Goal: Information Seeking & Learning: Find contact information

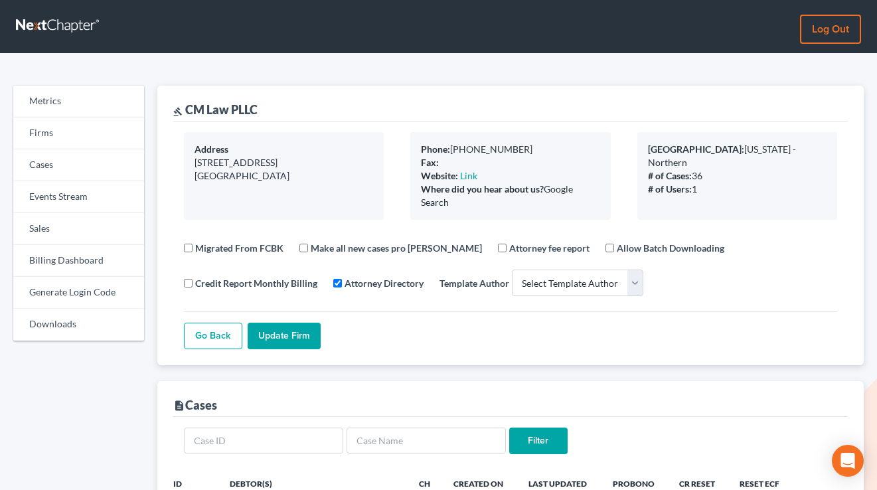
select select
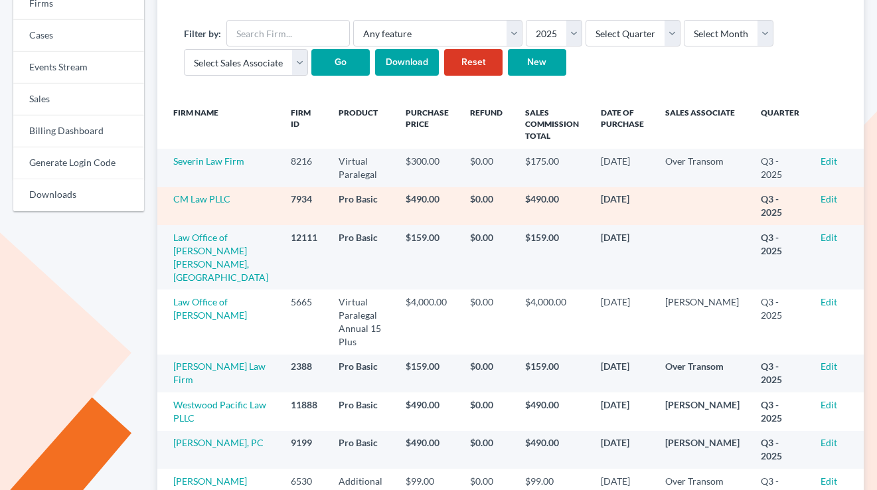
scroll to position [130, 0]
click at [828, 198] on link "Edit" at bounding box center [829, 198] width 17 height 11
click at [824, 201] on link "Edit" at bounding box center [829, 198] width 17 height 11
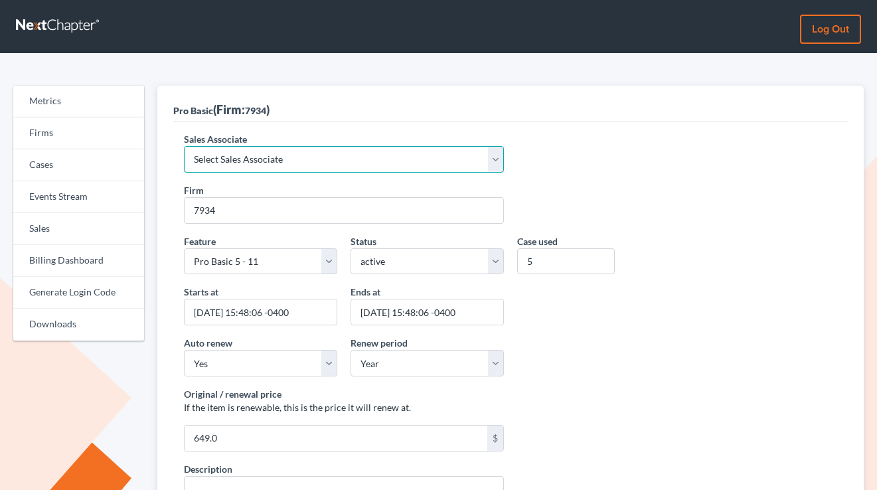
click at [274, 152] on select "Select Sales Associate [PERSON_NAME] Over Transom [PERSON_NAME]" at bounding box center [344, 159] width 320 height 27
select select "7676"
click at [184, 146] on select "Select Sales Associate Alex Seymour Over Transom Tim Shadoan" at bounding box center [344, 159] width 320 height 27
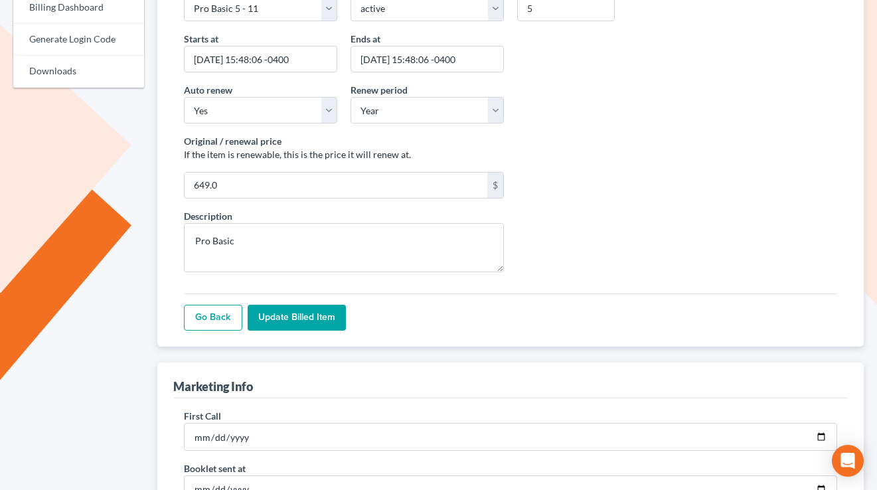
click at [319, 314] on input "Update Billed item" at bounding box center [297, 318] width 98 height 27
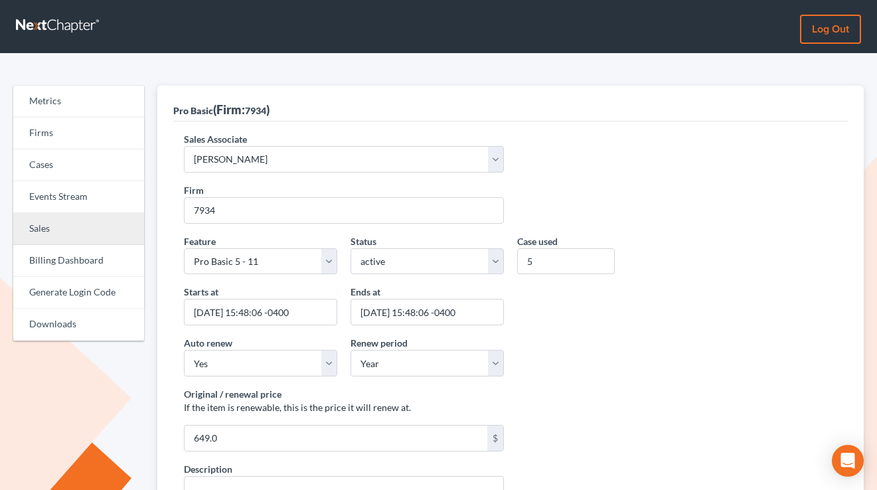
click at [55, 225] on link "Sales" at bounding box center [78, 229] width 131 height 32
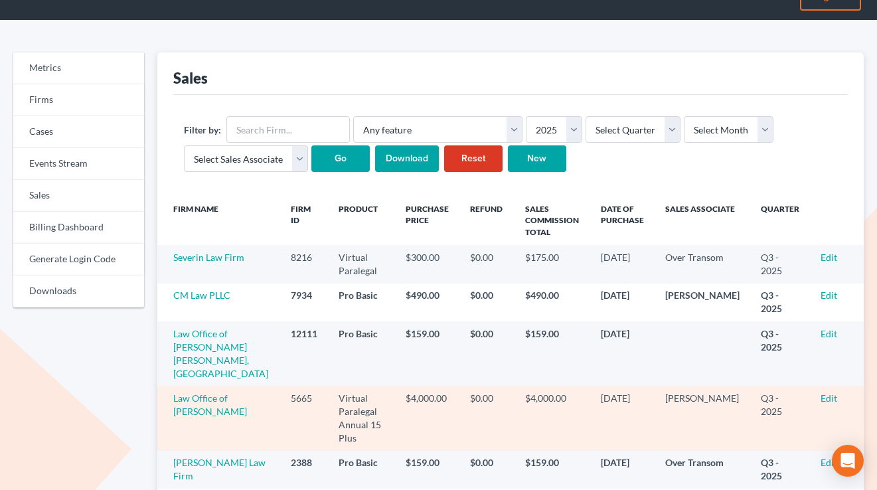
scroll to position [108, 0]
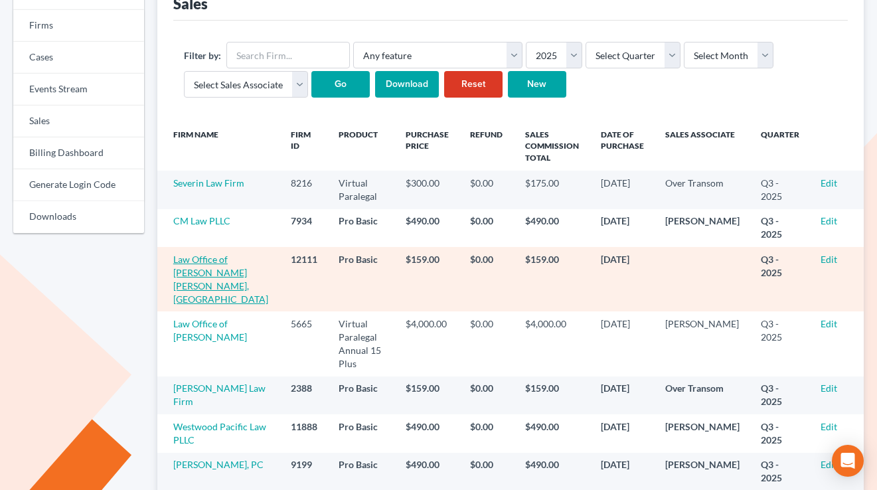
click at [207, 284] on link "Law Office of [PERSON_NAME] [PERSON_NAME], [GEOGRAPHIC_DATA]" at bounding box center [220, 279] width 95 height 51
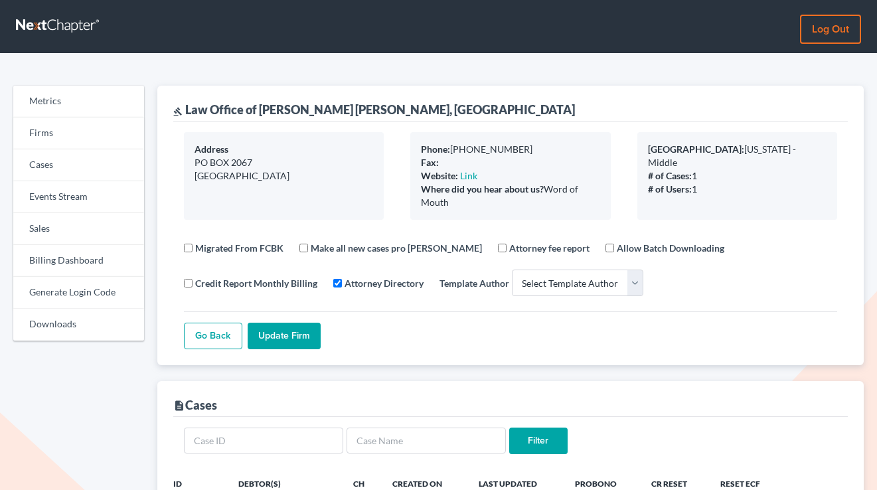
select select
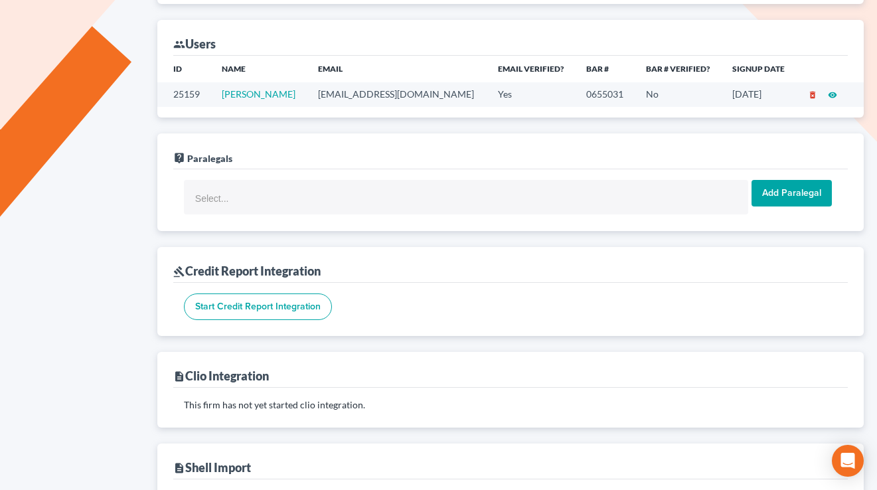
scroll to position [472, 0]
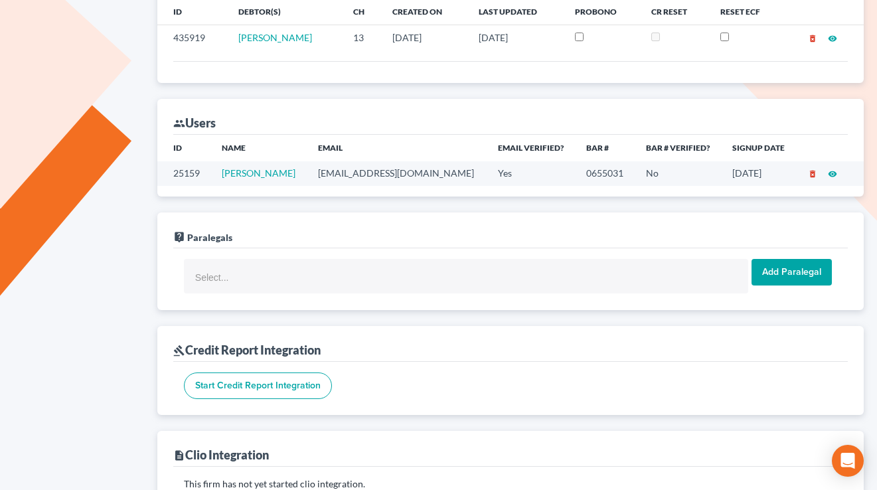
click at [368, 167] on td "[EMAIL_ADDRESS][DOMAIN_NAME]" at bounding box center [398, 173] width 180 height 25
click at [369, 173] on td "turnerkeith01@gmail.com" at bounding box center [398, 173] width 180 height 25
copy td "turnerkeith01@gmail.com"
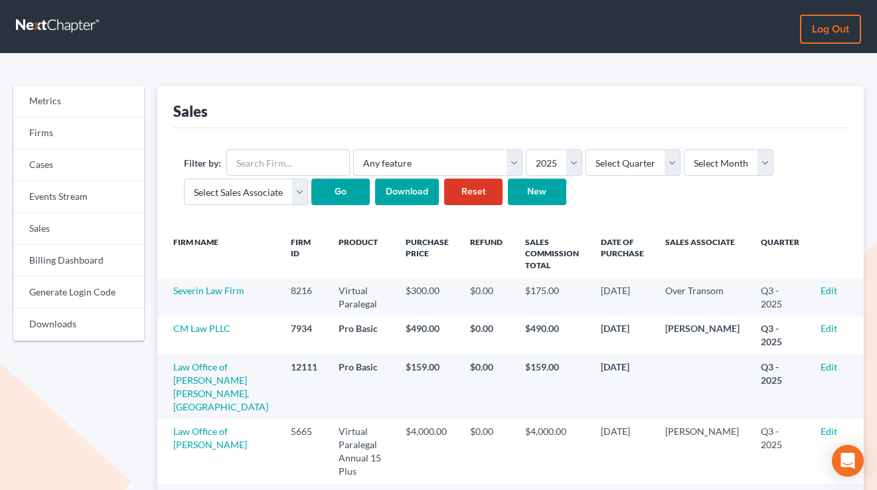
scroll to position [108, 0]
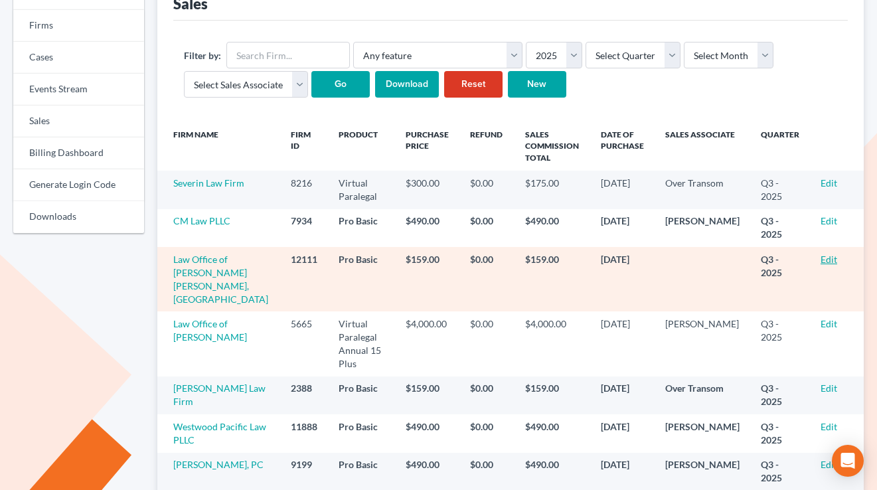
click at [828, 261] on link "Edit" at bounding box center [829, 259] width 17 height 11
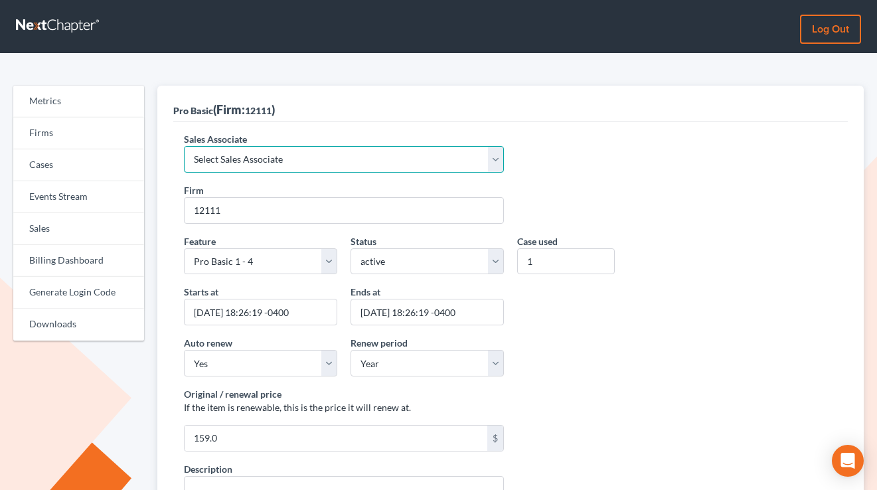
click at [274, 160] on select "Select Sales Associate Alex Seymour Over Transom Tim Shadoan" at bounding box center [344, 159] width 320 height 27
select select "10275"
click at [184, 146] on select "Select Sales Associate Alex Seymour Over Transom Tim Shadoan" at bounding box center [344, 159] width 320 height 27
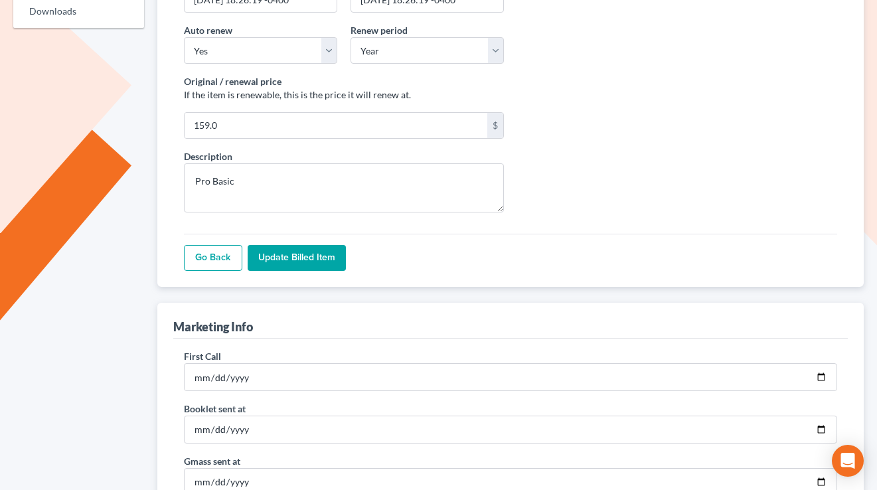
click at [303, 266] on input "Update Billed item" at bounding box center [297, 258] width 98 height 27
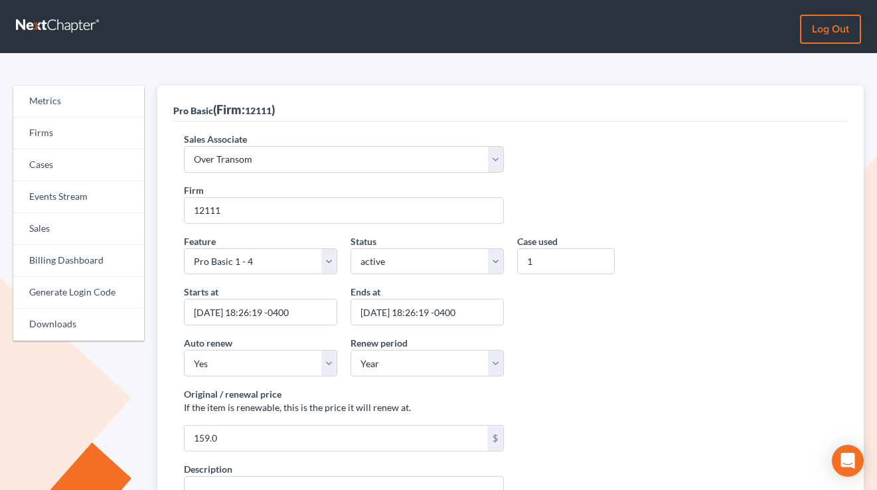
click at [581, 130] on div "Sales Associate Select Sales Associate [PERSON_NAME] Over Transom [PERSON_NAME]…" at bounding box center [510, 361] width 675 height 478
drag, startPoint x: 78, startPoint y: 140, endPoint x: 85, endPoint y: 136, distance: 8.7
click at [78, 140] on link "Firms" at bounding box center [78, 134] width 131 height 32
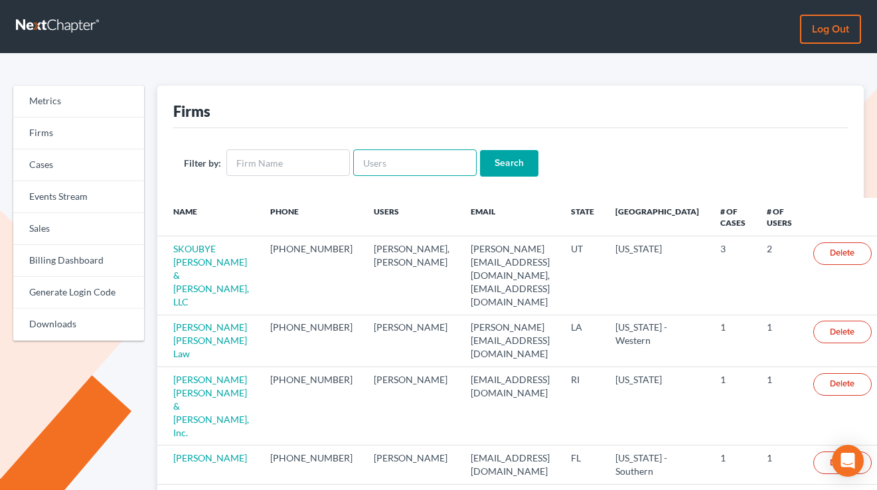
click at [387, 165] on input "text" at bounding box center [415, 162] width 124 height 27
paste input "Law Office of [PERSON_NAME]"
type input "Law Office of [PERSON_NAME]"
click at [415, 165] on input "Law Office of [PERSON_NAME]" at bounding box center [415, 162] width 124 height 27
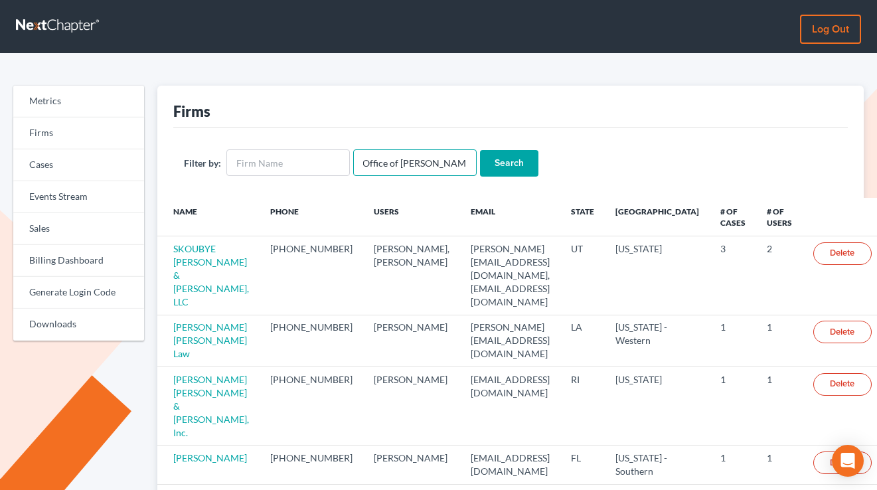
click at [415, 165] on input "Law Office of [PERSON_NAME]" at bounding box center [415, 162] width 124 height 27
click at [414, 165] on input "Law Office of [PERSON_NAME]" at bounding box center [415, 162] width 124 height 27
click at [219, 166] on label "Filter by:" at bounding box center [202, 163] width 37 height 14
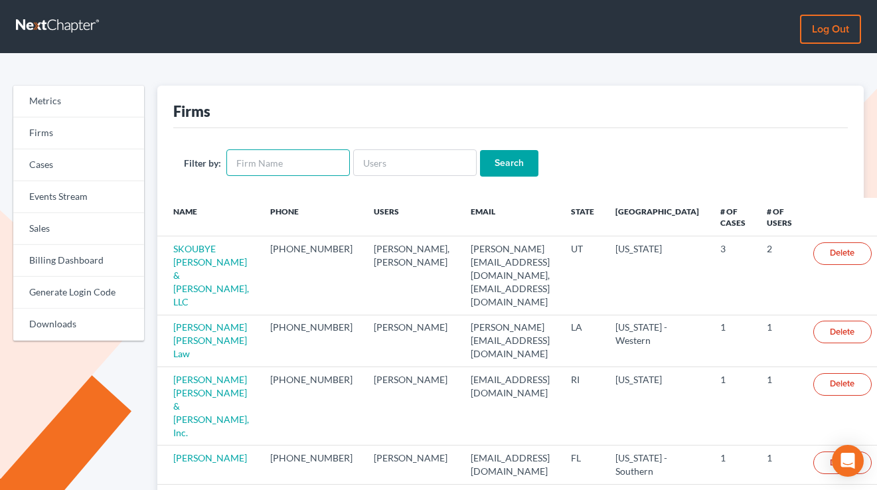
click at [252, 163] on input "text" at bounding box center [288, 162] width 124 height 27
paste input "Law Office of [PERSON_NAME]"
type input "Law Office of [PERSON_NAME]"
click at [480, 150] on input "Search" at bounding box center [509, 163] width 58 height 27
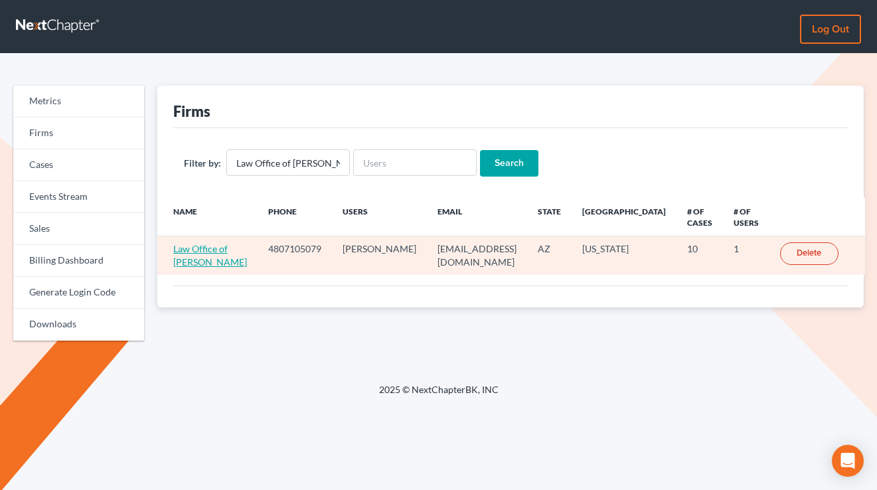
drag, startPoint x: 191, startPoint y: 260, endPoint x: 195, endPoint y: 254, distance: 7.1
click at [191, 259] on link "Law Office of [PERSON_NAME]" at bounding box center [210, 255] width 74 height 25
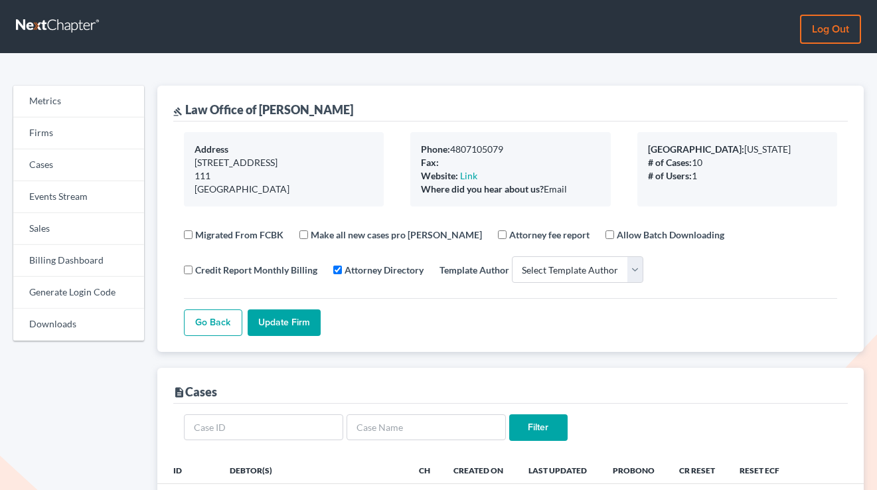
select select
click at [80, 254] on link "Billing Dashboard" at bounding box center [78, 261] width 131 height 32
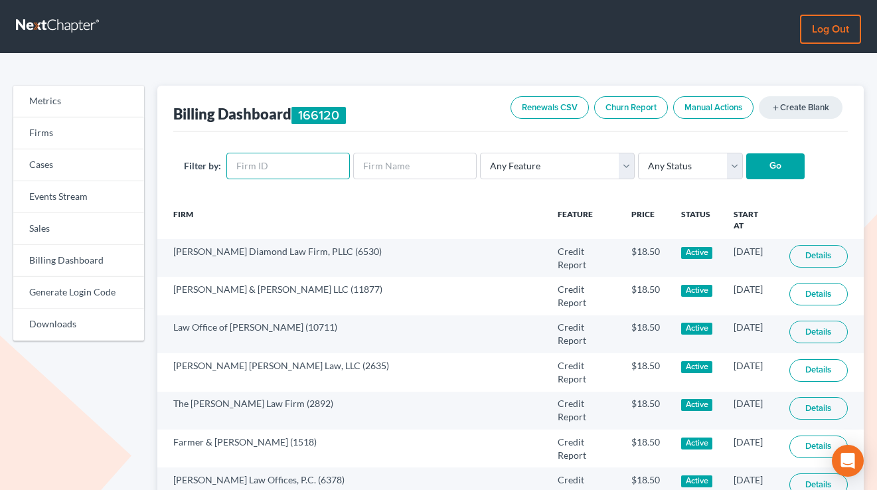
click at [272, 163] on input "text" at bounding box center [288, 166] width 124 height 27
paste input "3690"
type input "3690"
click at [747, 153] on input "Go" at bounding box center [776, 166] width 58 height 27
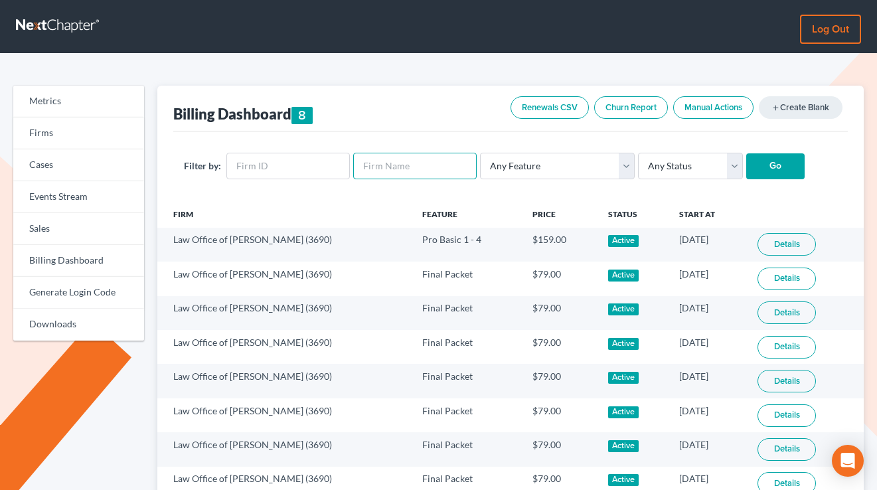
click at [411, 163] on input "text" at bounding box center [415, 166] width 124 height 27
paste input "Randall Jackson"
type input "Randall Jackson"
click at [747, 153] on input "Go" at bounding box center [776, 166] width 58 height 27
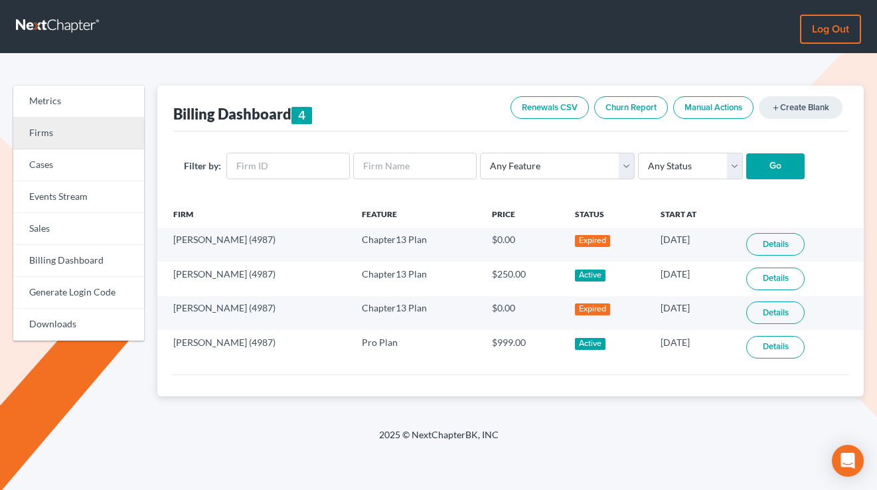
click at [54, 138] on link "Firms" at bounding box center [78, 134] width 131 height 32
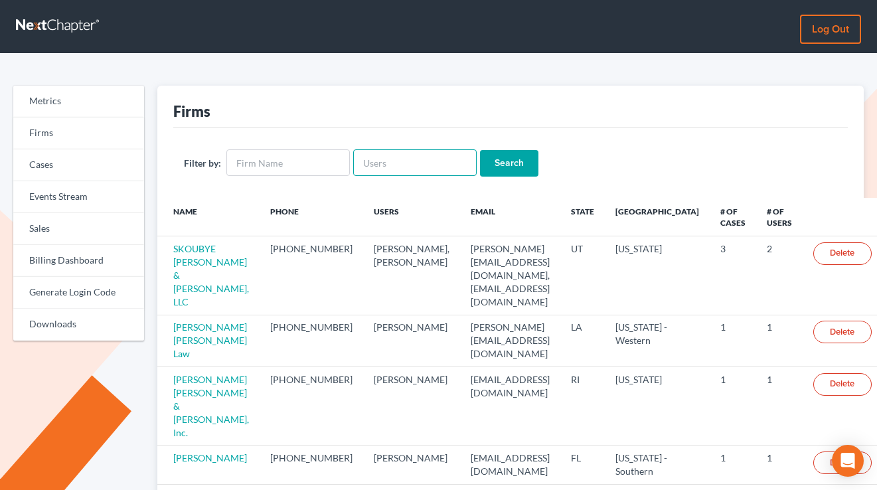
click at [402, 153] on input "text" at bounding box center [415, 162] width 124 height 27
paste input "[PERSON_NAME][EMAIL_ADDRESS][DOMAIN_NAME]"
type input "[PERSON_NAME][EMAIL_ADDRESS][DOMAIN_NAME]"
click at [480, 150] on input "Search" at bounding box center [509, 163] width 58 height 27
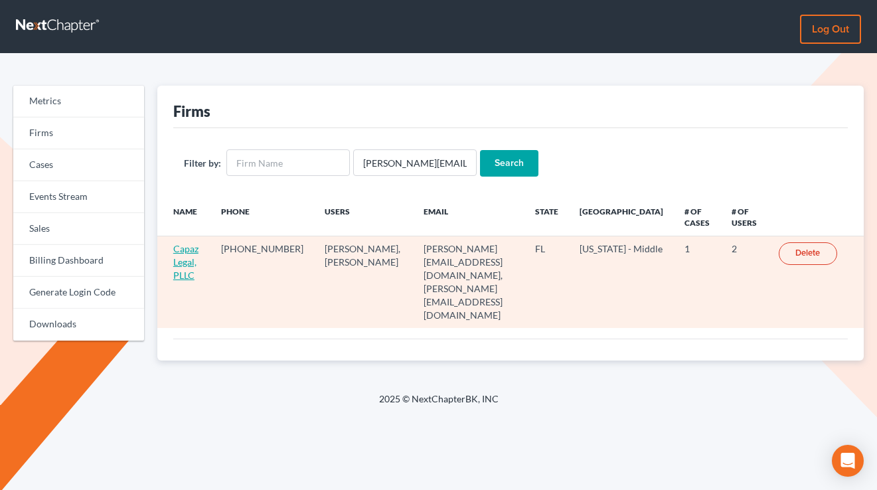
click at [185, 264] on link "Capaz Legal, PLLC" at bounding box center [185, 262] width 25 height 38
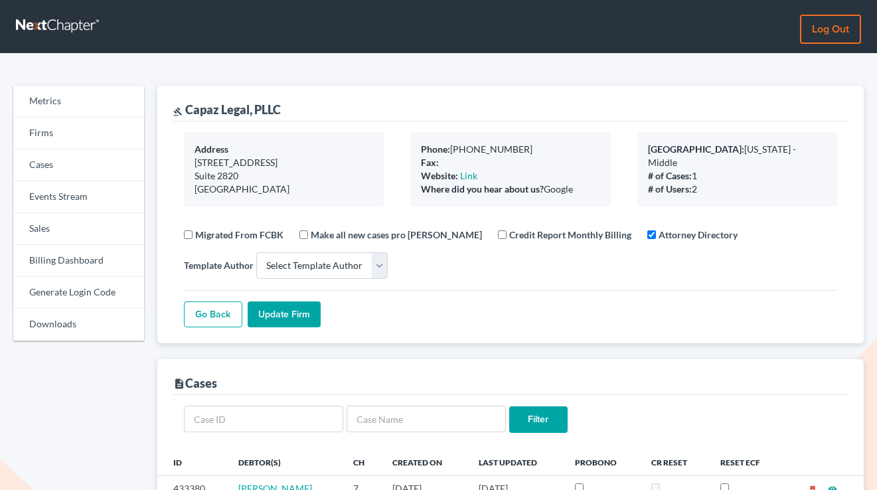
select select
drag, startPoint x: 18, startPoint y: 256, endPoint x: 45, endPoint y: 257, distance: 27.2
click at [18, 256] on link "Billing Dashboard" at bounding box center [78, 261] width 131 height 32
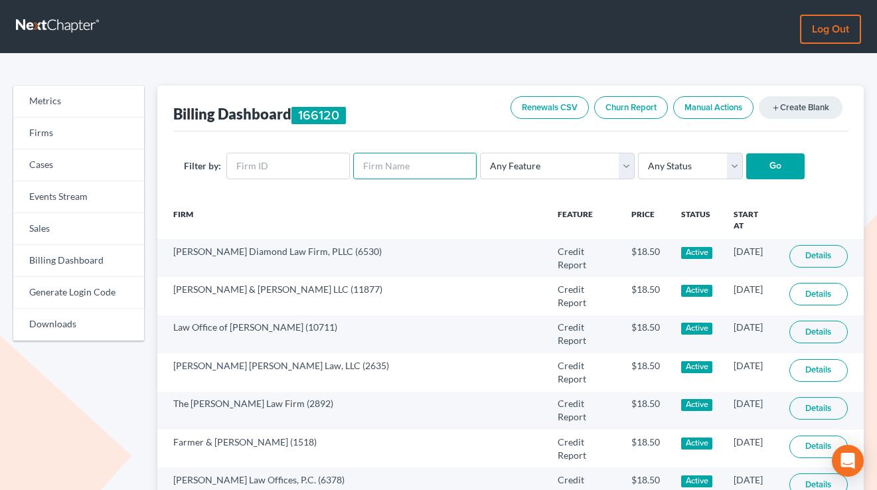
click at [403, 158] on input "text" at bounding box center [415, 166] width 124 height 27
paste input "MAZURKRAEMER Law Group"
type input "MAZURKRAEMER Law Group"
click at [747, 153] on input "Go" at bounding box center [776, 166] width 58 height 27
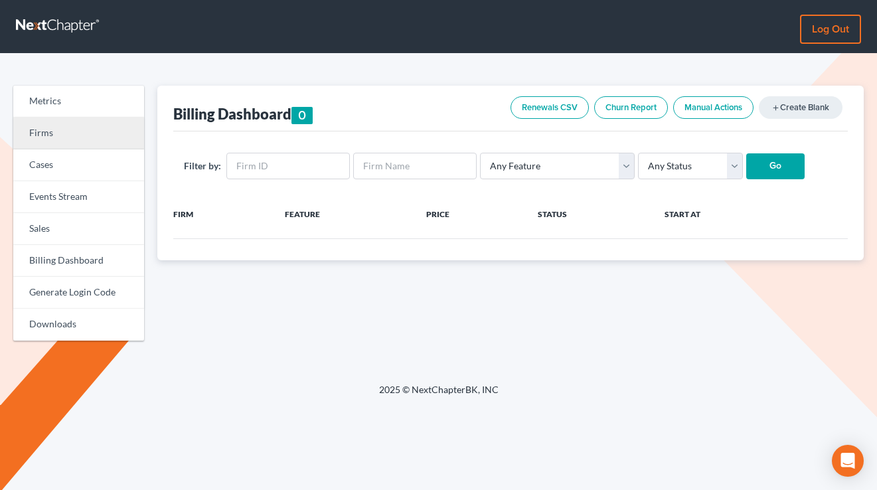
click at [90, 128] on link "Firms" at bounding box center [78, 134] width 131 height 32
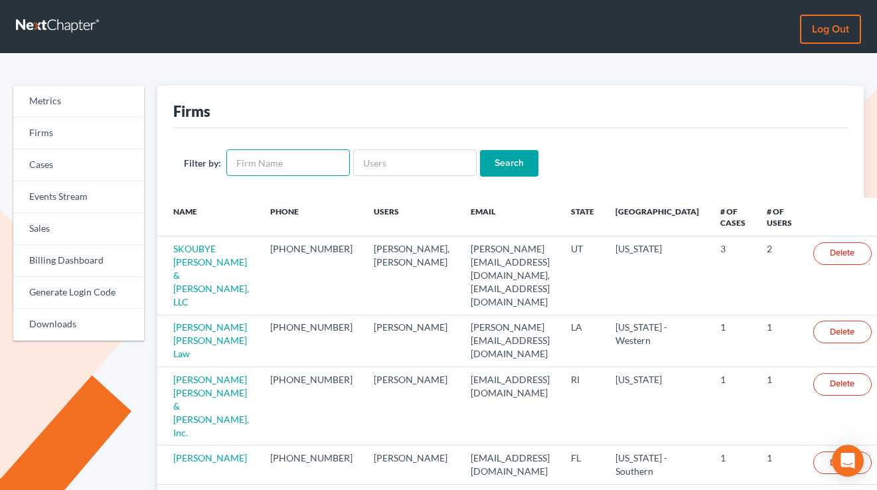
click at [321, 163] on input "text" at bounding box center [288, 162] width 124 height 27
paste input "MAZURKRAEMER Law Group"
type input "MAZURKRAEMER Law Group"
click at [480, 150] on input "Search" at bounding box center [509, 163] width 58 height 27
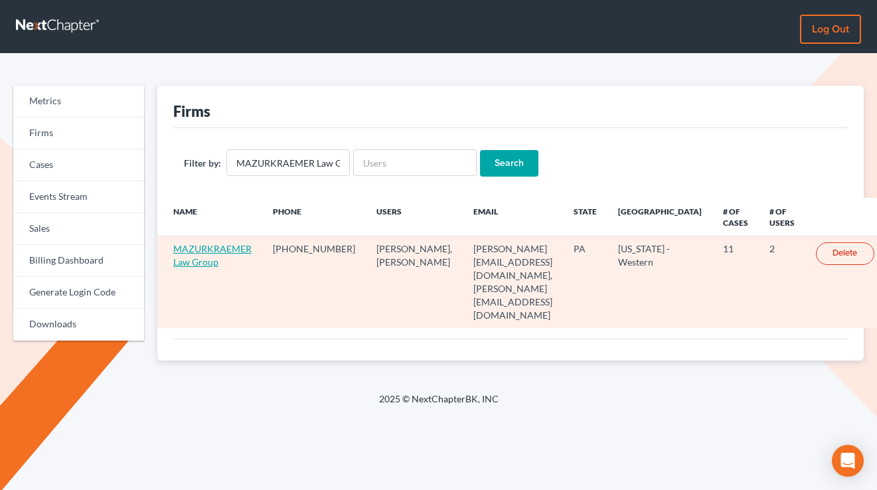
click at [209, 260] on link "MAZURKRAEMER Law Group" at bounding box center [212, 255] width 78 height 25
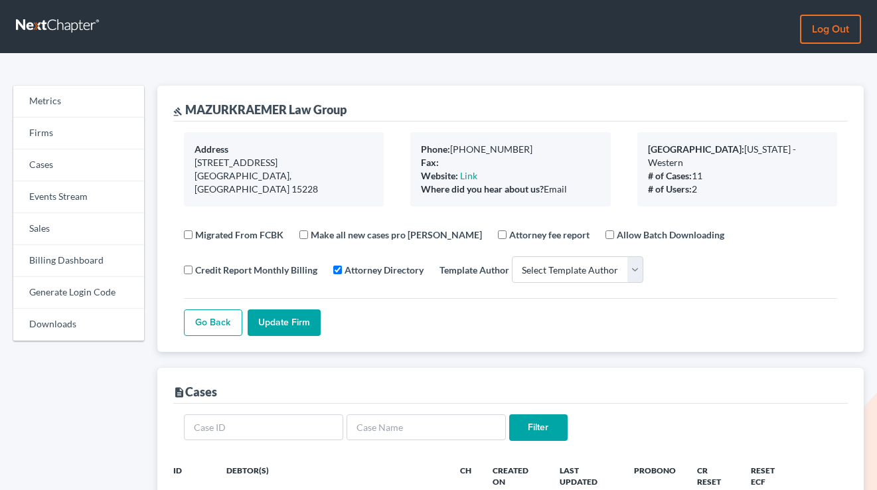
select select
click at [112, 274] on link "Billing Dashboard" at bounding box center [78, 261] width 131 height 32
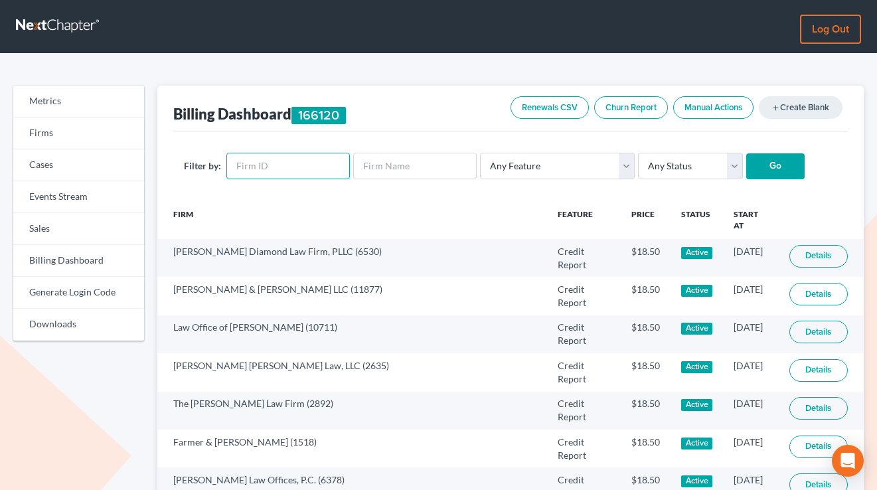
click at [268, 172] on input "text" at bounding box center [288, 166] width 124 height 27
paste input "11556"
type input "11556"
click at [747, 153] on input "Go" at bounding box center [776, 166] width 58 height 27
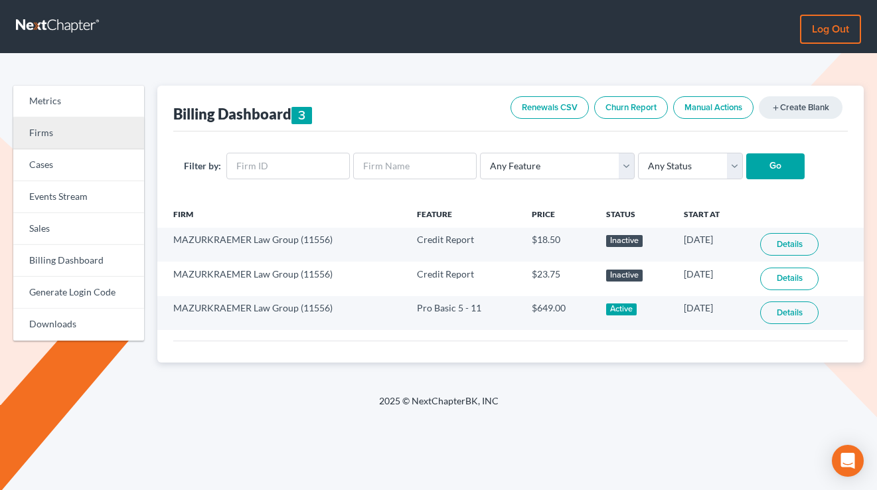
click at [79, 147] on link "Firms" at bounding box center [78, 134] width 131 height 32
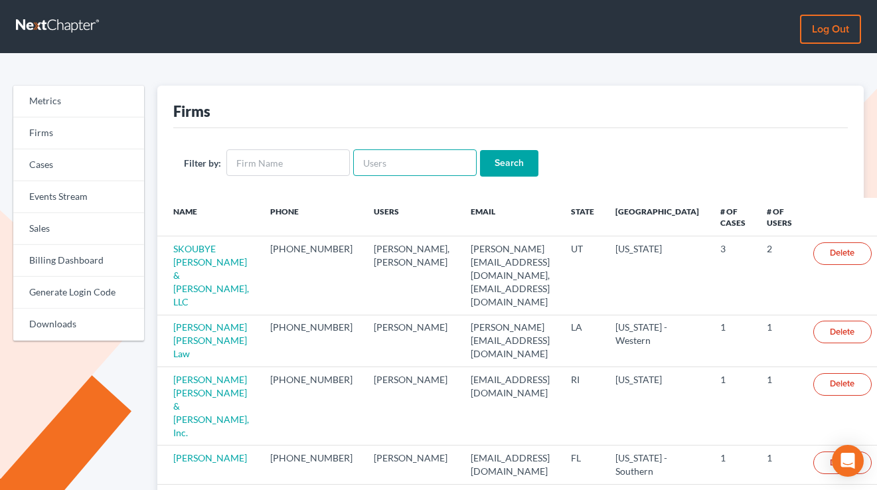
click at [390, 168] on input "text" at bounding box center [415, 162] width 124 height 27
paste input "[PERSON_NAME][EMAIL_ADDRESS][PERSON_NAME][DOMAIN_NAME]"
type input "[PERSON_NAME][EMAIL_ADDRESS][PERSON_NAME][DOMAIN_NAME]"
click at [480, 150] on input "Search" at bounding box center [509, 163] width 58 height 27
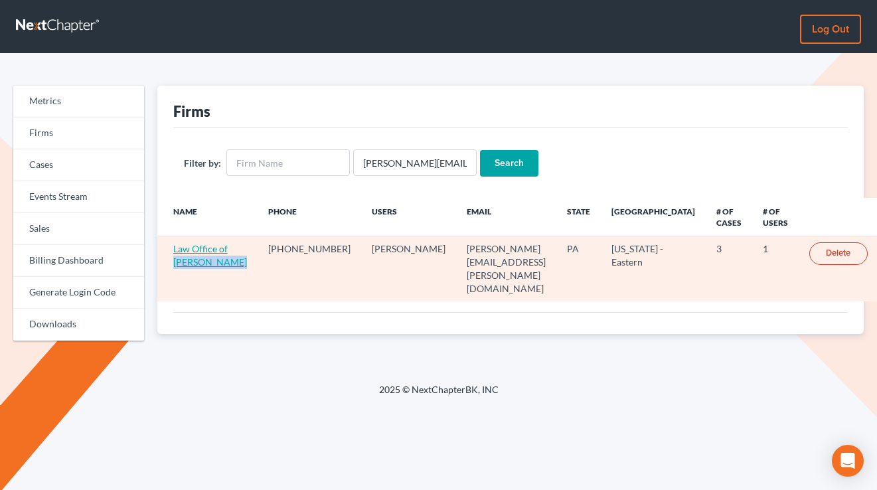
drag, startPoint x: 200, startPoint y: 261, endPoint x: 230, endPoint y: 248, distance: 32.4
click at [228, 248] on td "Law Office of [PERSON_NAME]" at bounding box center [207, 268] width 100 height 65
copy link "[PERSON_NAME]"
click at [172, 258] on td "Law Office of [PERSON_NAME]" at bounding box center [207, 268] width 100 height 65
click at [191, 255] on td "Law Office of [PERSON_NAME]" at bounding box center [207, 268] width 100 height 65
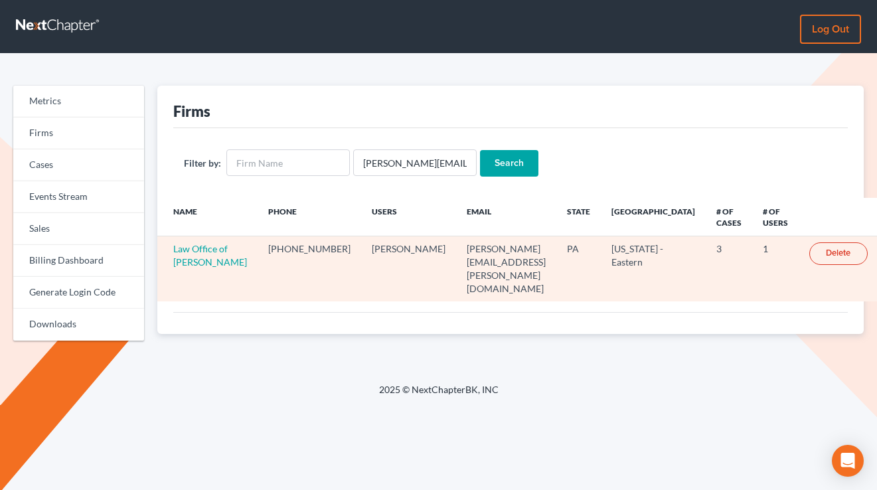
drag, startPoint x: 170, startPoint y: 255, endPoint x: 180, endPoint y: 256, distance: 10.0
click at [170, 255] on td "Law Office of [PERSON_NAME]" at bounding box center [207, 268] width 100 height 65
click at [181, 257] on link "Law Office of [PERSON_NAME]" at bounding box center [210, 255] width 74 height 25
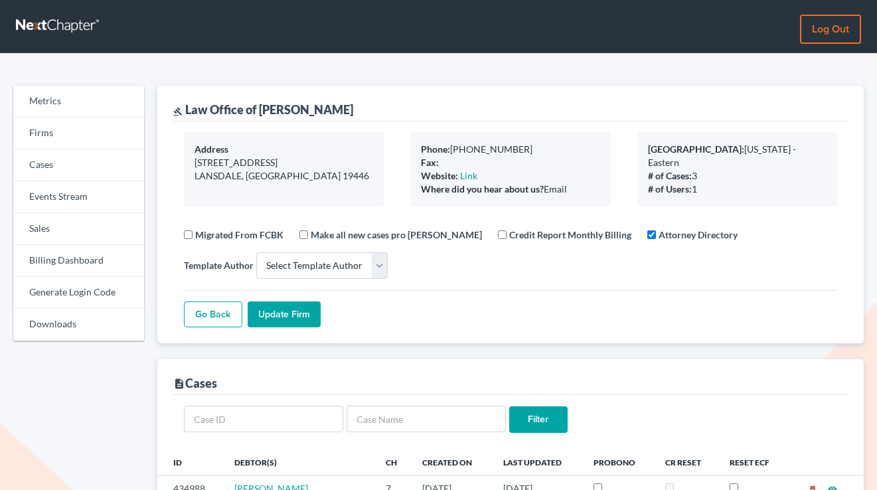
select select
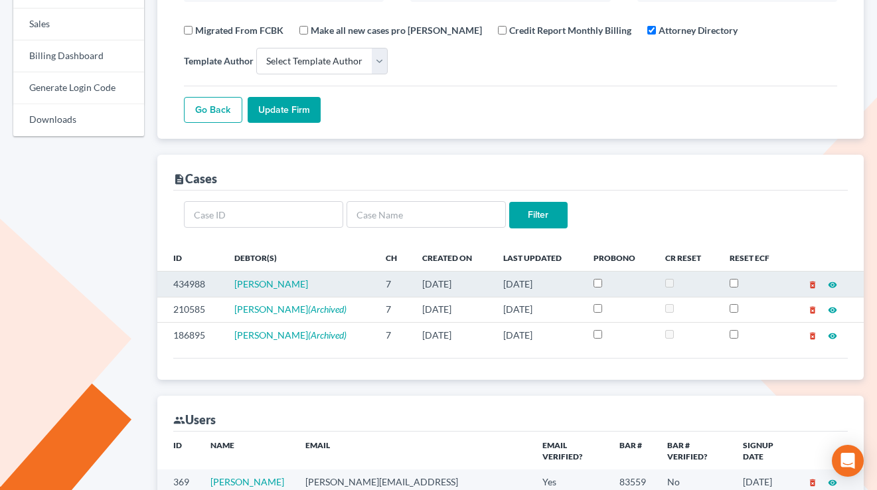
scroll to position [206, 0]
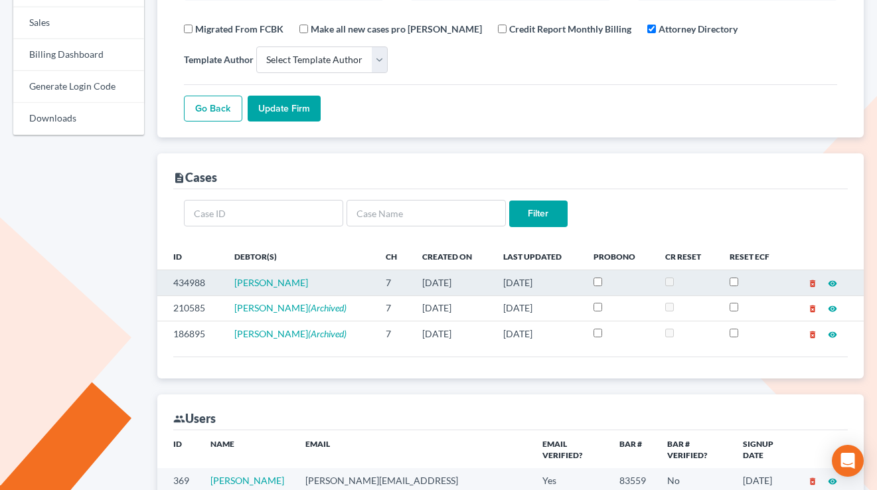
drag, startPoint x: 465, startPoint y: 287, endPoint x: 347, endPoint y: 283, distance: 117.6
click at [347, 284] on tr "434988 [PERSON_NAME] 7 [DATE] [DATE] delete_forever visibility" at bounding box center [510, 282] width 707 height 25
click at [348, 282] on td "[PERSON_NAME]" at bounding box center [299, 282] width 151 height 25
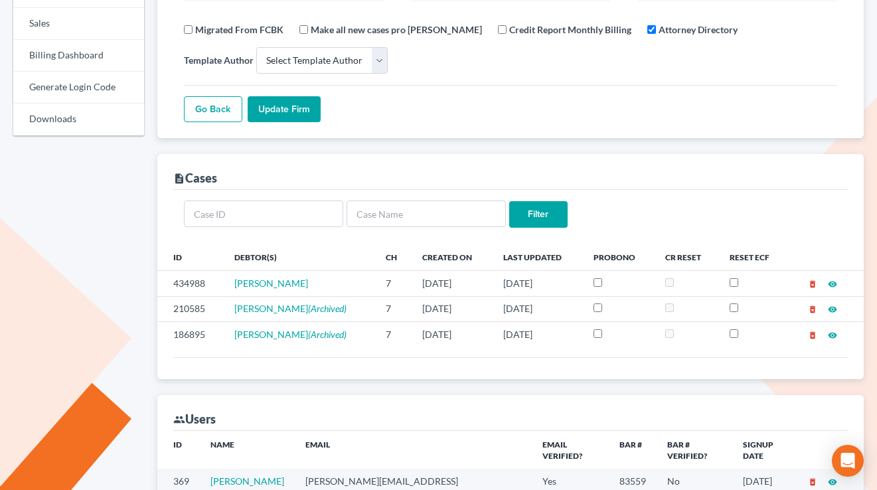
scroll to position [0, 0]
